Goal: Answer question/provide support: Share knowledge or assist other users

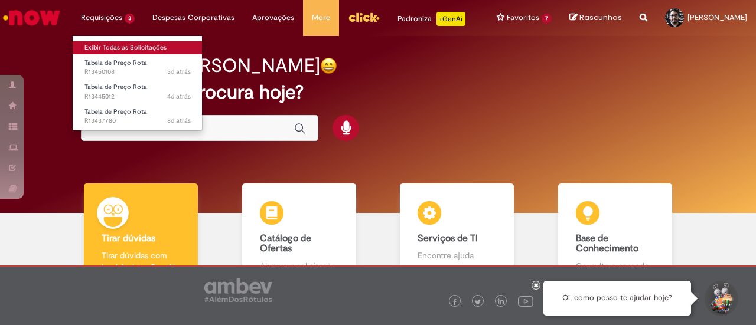
click at [116, 45] on link "Exibir Todas as Solicitações" at bounding box center [138, 47] width 130 height 13
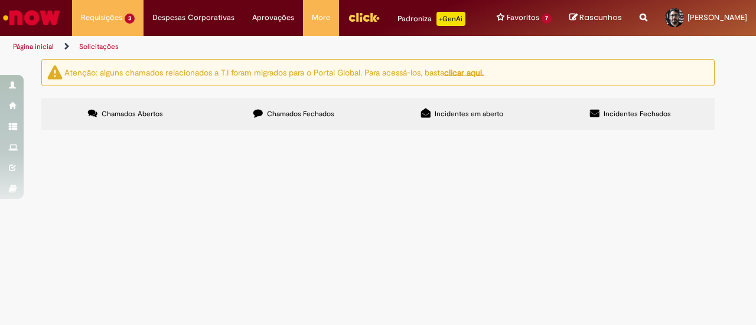
click at [0, 0] on span "Tabela de Preço Rota" at bounding box center [0, 0] width 0 height 0
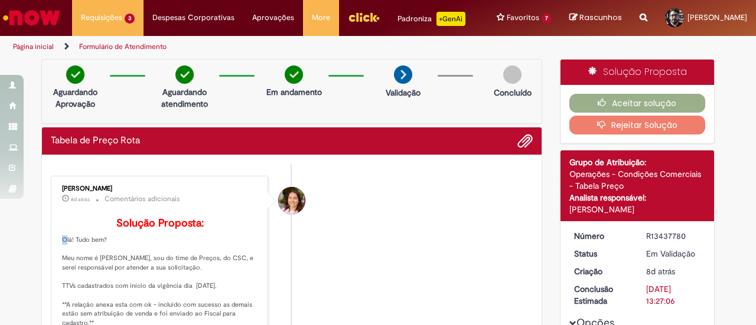
drag, startPoint x: 225, startPoint y: 236, endPoint x: 96, endPoint y: 247, distance: 129.2
click at [96, 247] on p "Solução Proposta: Olá! Tudo bem? Meu nome é [PERSON_NAME], sou do time de Preço…" at bounding box center [160, 319] width 197 height 203
drag, startPoint x: 229, startPoint y: 302, endPoint x: 50, endPoint y: 299, distance: 179.5
click at [54, 299] on div "[PERSON_NAME] 8d atrás 8 dias atrás Comentários adicionais Solução Proposta: Ol…" at bounding box center [159, 302] width 210 height 247
copy p "TTVs cadastrados com início da vigência dia [DATE]."
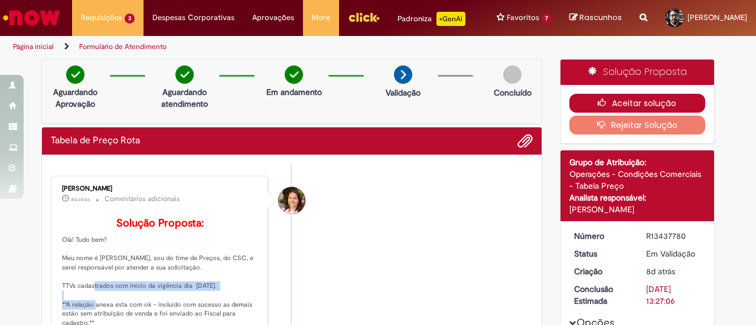
click at [664, 99] on button "Aceitar solução" at bounding box center [637, 103] width 136 height 19
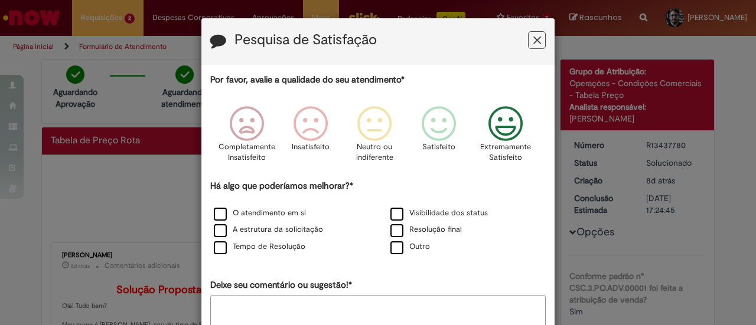
click at [509, 112] on icon "Feedback" at bounding box center [505, 123] width 44 height 35
click at [250, 215] on label "O atendimento em si" at bounding box center [260, 213] width 92 height 11
click at [253, 227] on label "A estrutura da solicitação" at bounding box center [268, 229] width 109 height 11
click at [261, 246] on label "Tempo de Resolução" at bounding box center [259, 246] width 91 height 11
click at [417, 217] on label "Visibilidade dos status" at bounding box center [438, 213] width 97 height 11
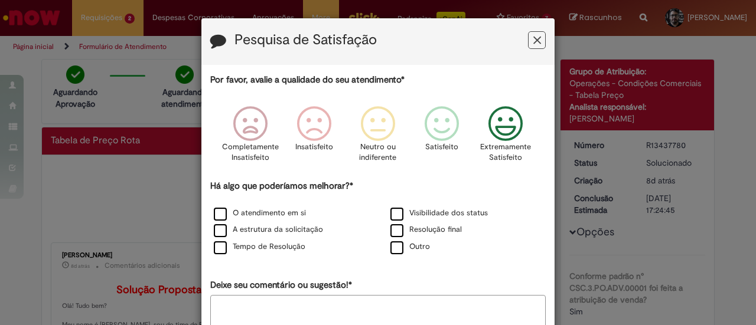
drag, startPoint x: 422, startPoint y: 225, endPoint x: 473, endPoint y: 236, distance: 52.6
click at [423, 225] on label "Resolução final" at bounding box center [425, 229] width 71 height 11
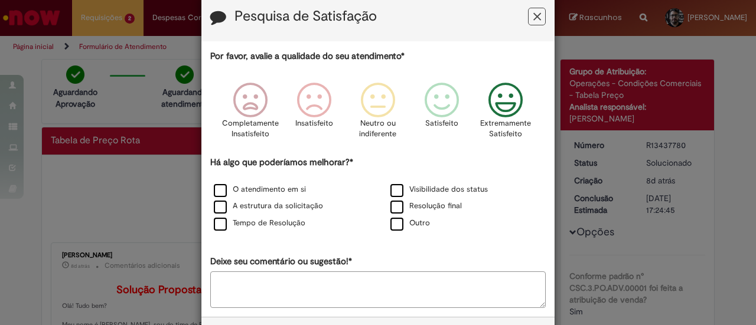
scroll to position [70, 0]
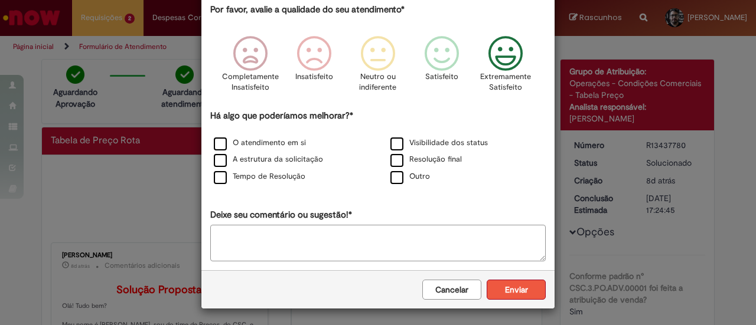
click at [528, 288] on button "Enviar" at bounding box center [515, 290] width 59 height 20
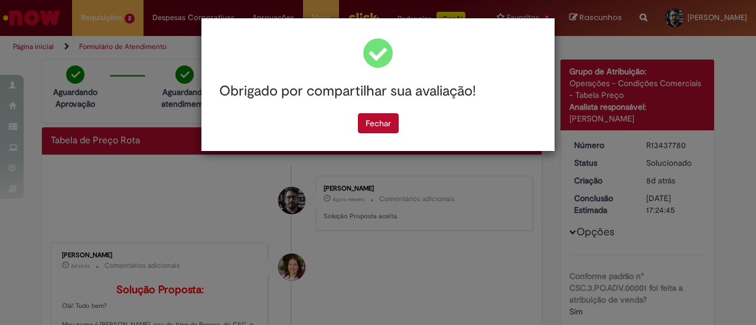
scroll to position [0, 0]
click at [372, 120] on button "Fechar" at bounding box center [378, 123] width 41 height 20
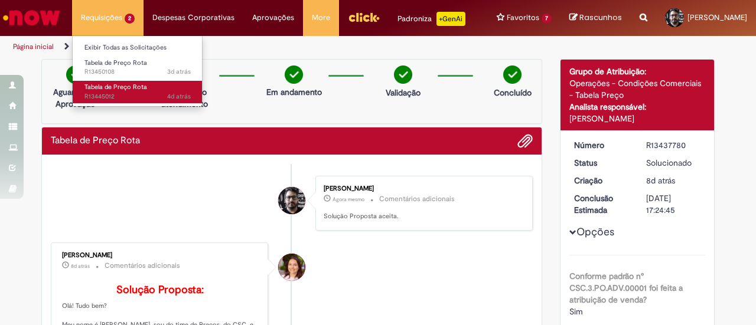
click at [132, 86] on span "Tabela de Preço Rota" at bounding box center [115, 87] width 63 height 9
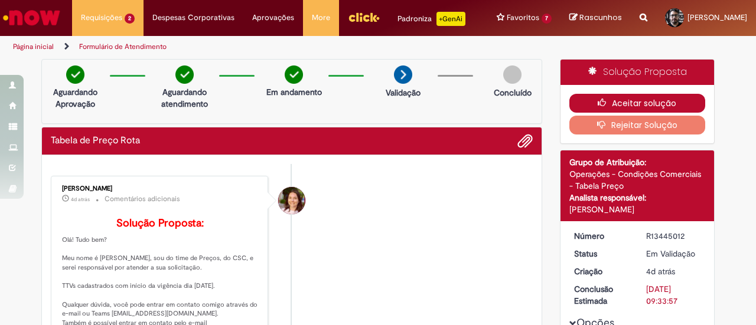
click at [650, 97] on button "Aceitar solução" at bounding box center [637, 103] width 136 height 19
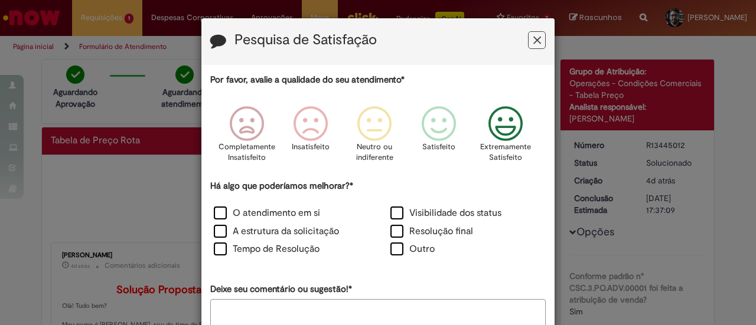
click at [514, 123] on icon "Feedback" at bounding box center [505, 123] width 44 height 35
click at [238, 211] on label "O atendimento em si" at bounding box center [267, 214] width 106 height 14
click at [250, 236] on label "A estrutura da solicitação" at bounding box center [276, 232] width 125 height 14
drag, startPoint x: 252, startPoint y: 249, endPoint x: 290, endPoint y: 247, distance: 38.4
click at [253, 249] on label "Tempo de Resolução" at bounding box center [267, 250] width 106 height 14
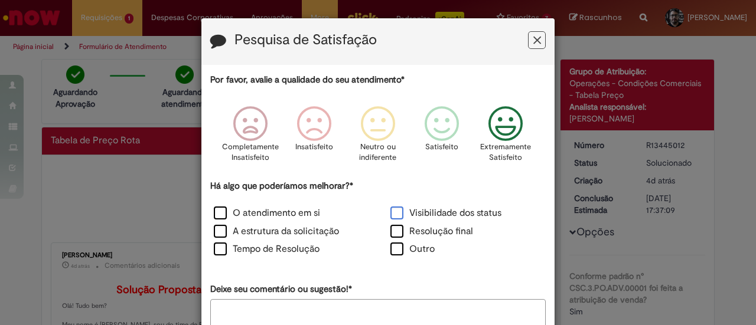
click at [435, 212] on label "Visibilidade dos status" at bounding box center [445, 214] width 111 height 14
click at [434, 235] on label "Resolução final" at bounding box center [431, 232] width 83 height 14
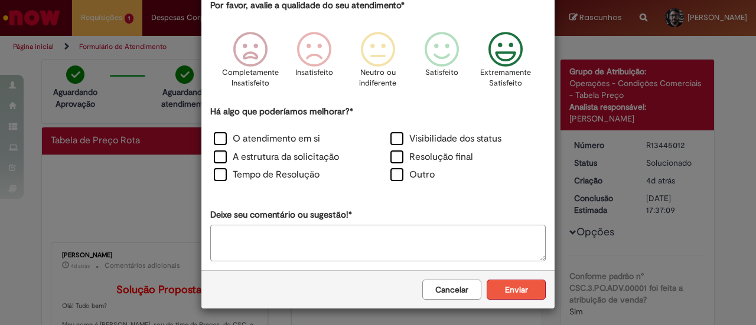
click at [529, 292] on button "Enviar" at bounding box center [515, 290] width 59 height 20
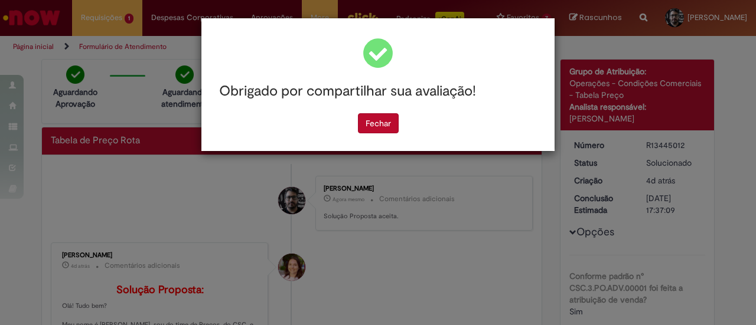
scroll to position [0, 0]
click at [380, 119] on button "Fechar" at bounding box center [378, 123] width 41 height 20
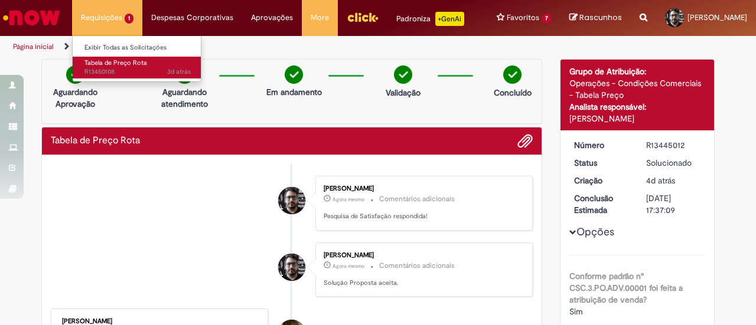
click at [104, 64] on span "Tabela de Preço Rota" at bounding box center [115, 62] width 63 height 9
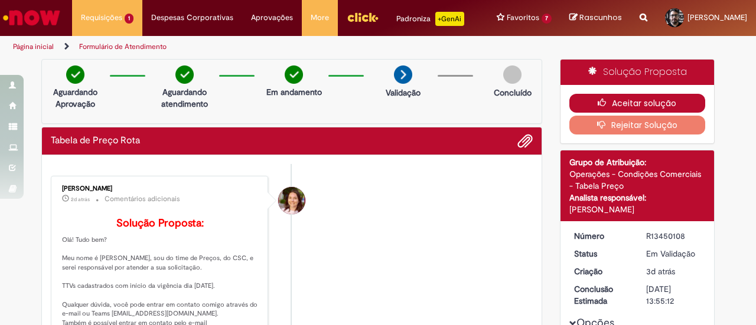
click at [619, 97] on button "Aceitar solução" at bounding box center [637, 103] width 136 height 19
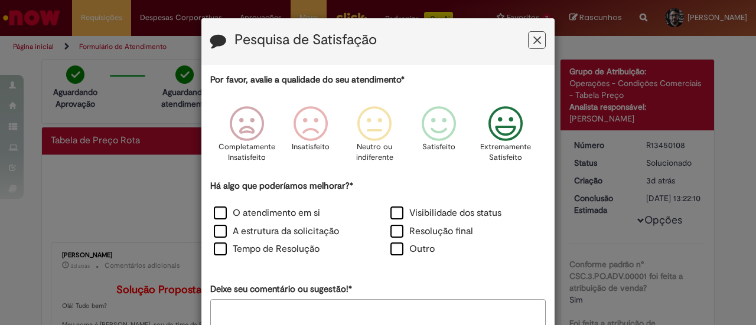
click at [519, 118] on icon "Feedback" at bounding box center [505, 123] width 44 height 35
click at [270, 215] on label "O atendimento em si" at bounding box center [267, 214] width 106 height 14
click at [264, 237] on label "A estrutura da solicitação" at bounding box center [276, 232] width 125 height 14
click at [267, 247] on label "Tempo de Resolução" at bounding box center [267, 250] width 106 height 14
click at [442, 214] on label "Visibilidade dos status" at bounding box center [445, 214] width 111 height 14
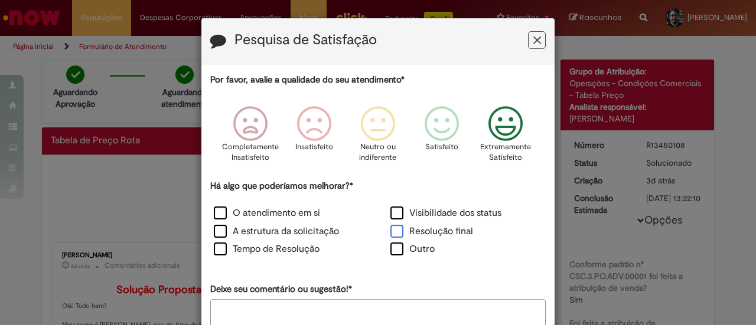
click at [434, 234] on label "Resolução final" at bounding box center [431, 232] width 83 height 14
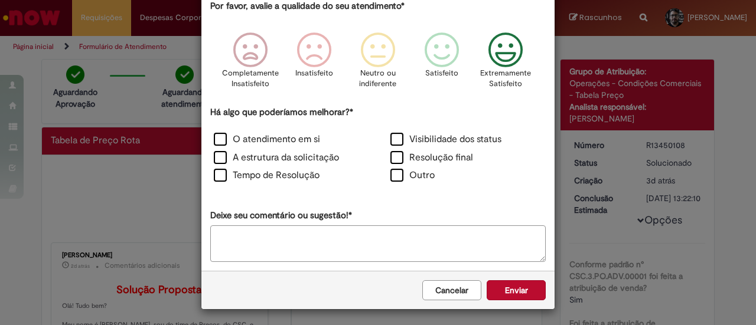
scroll to position [74, 0]
click at [511, 290] on button "Enviar" at bounding box center [515, 290] width 59 height 20
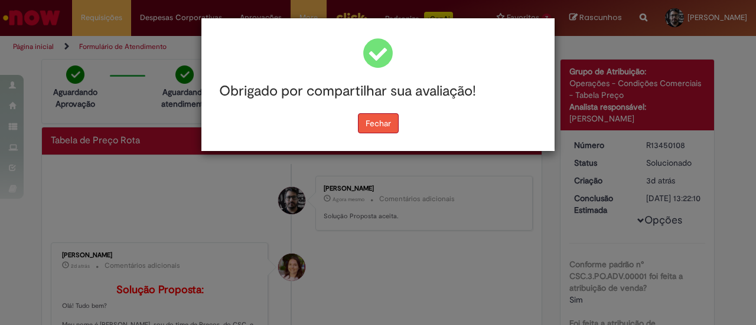
click at [367, 122] on button "Fechar" at bounding box center [378, 123] width 41 height 20
